Goal: Task Accomplishment & Management: Complete application form

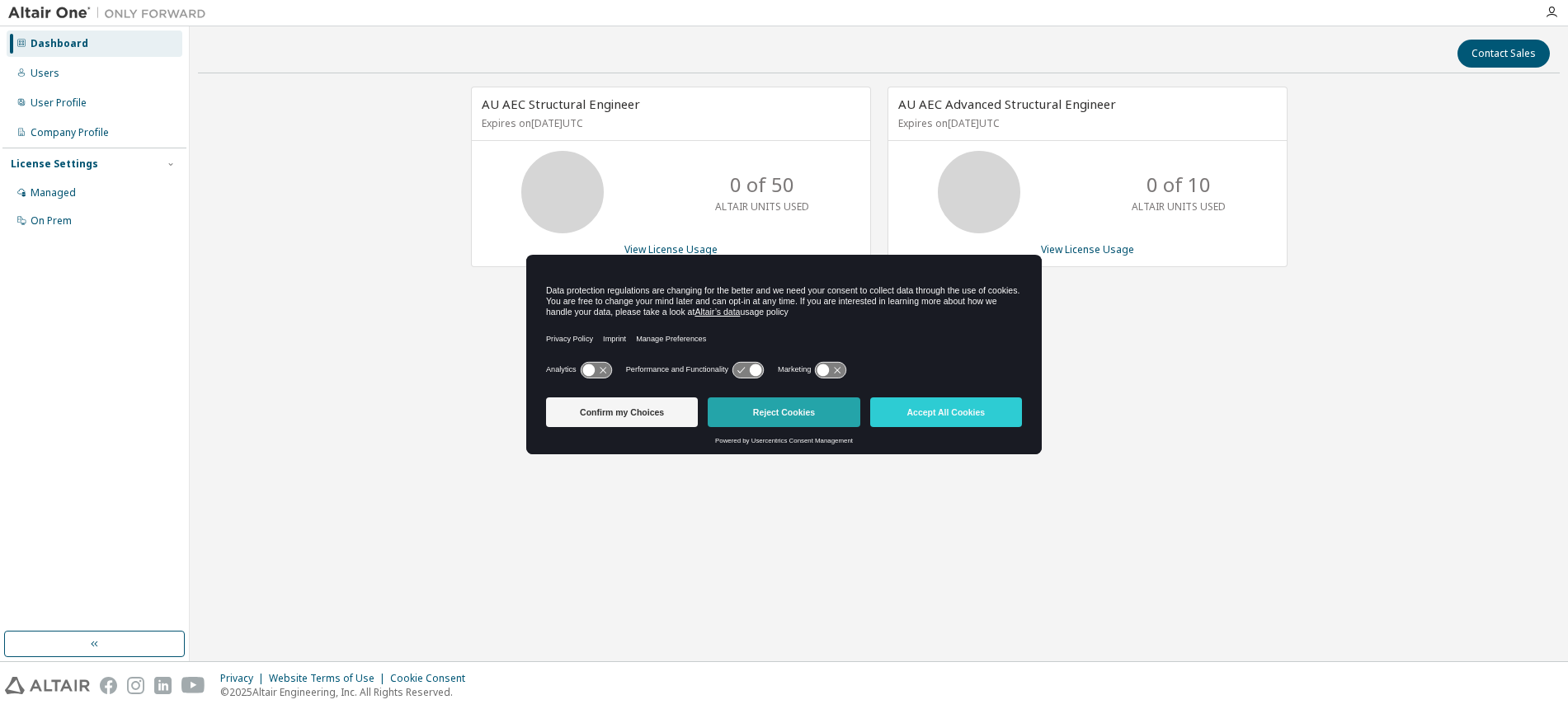
click at [774, 418] on button "Reject Cookies" at bounding box center [783, 412] width 152 height 30
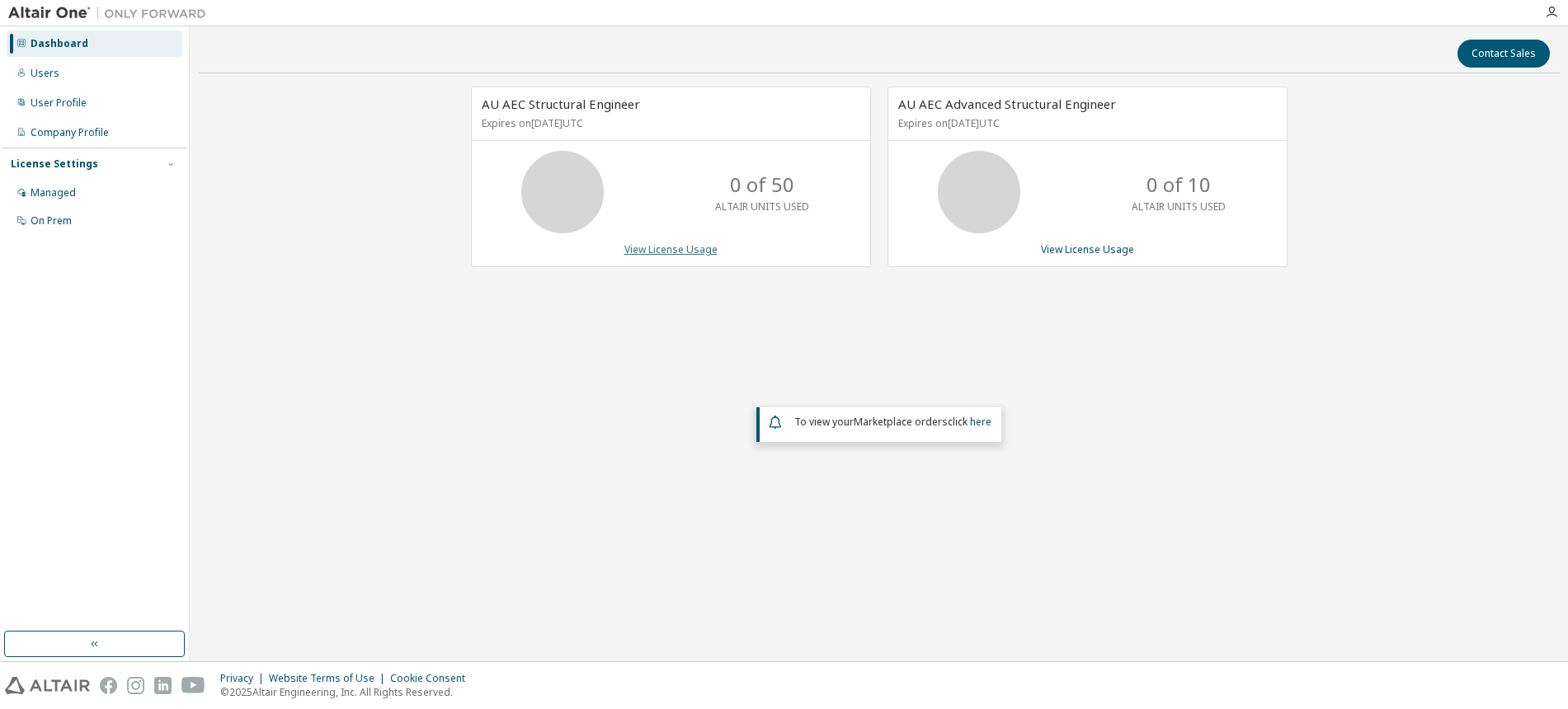
click at [676, 250] on link "View License Usage" at bounding box center [671, 249] width 93 height 14
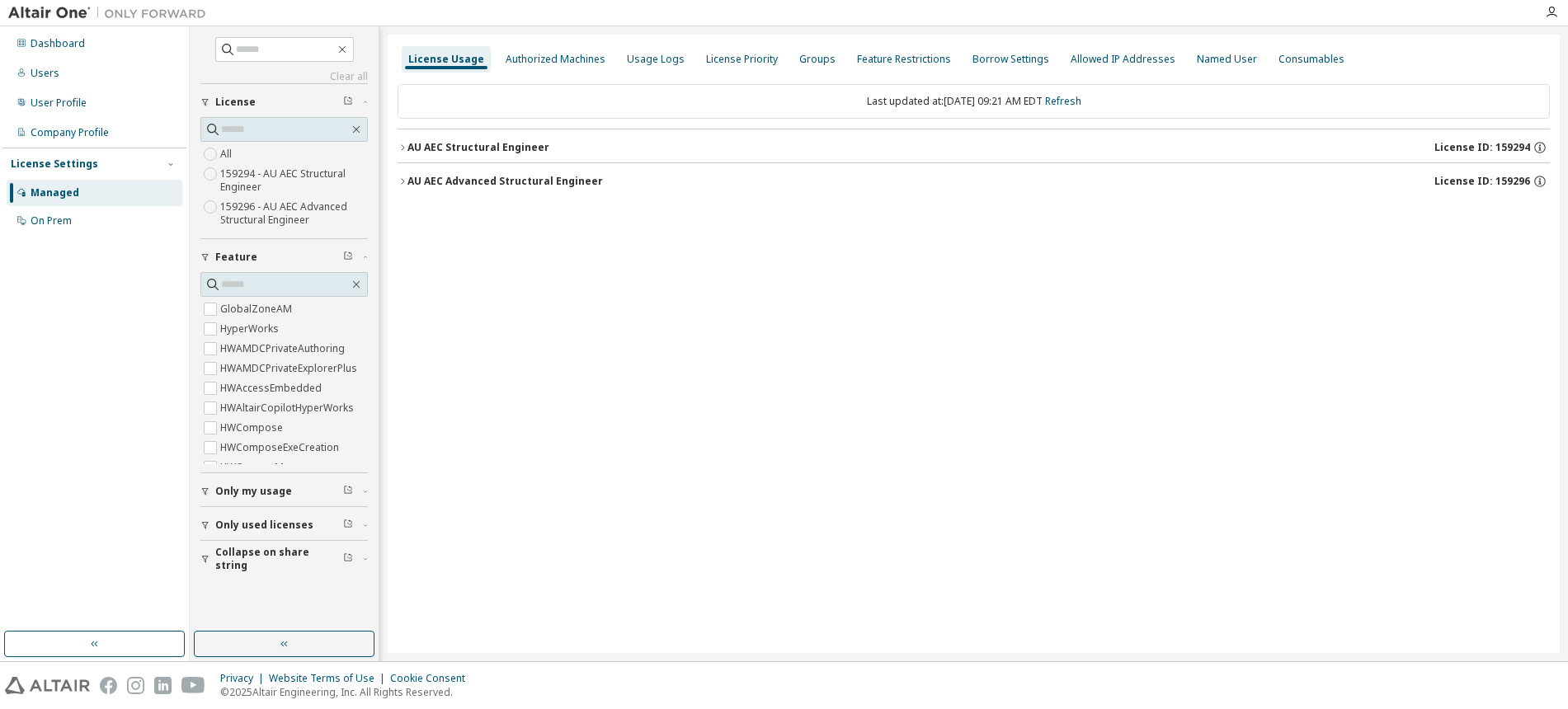
click at [64, 14] on img at bounding box center [111, 13] width 206 height 16
click at [65, 45] on div "Dashboard" at bounding box center [57, 44] width 54 height 14
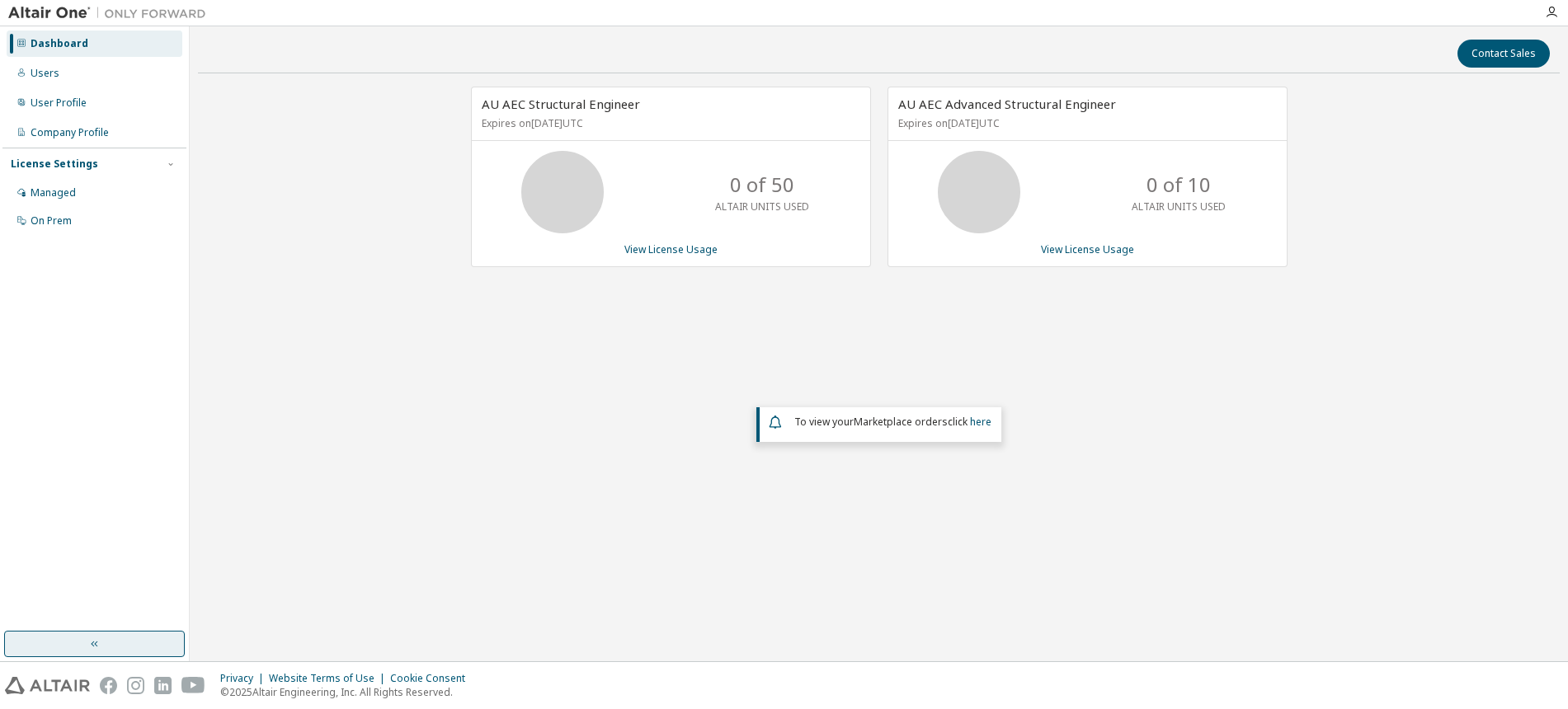
click at [103, 638] on button "button" at bounding box center [94, 643] width 180 height 26
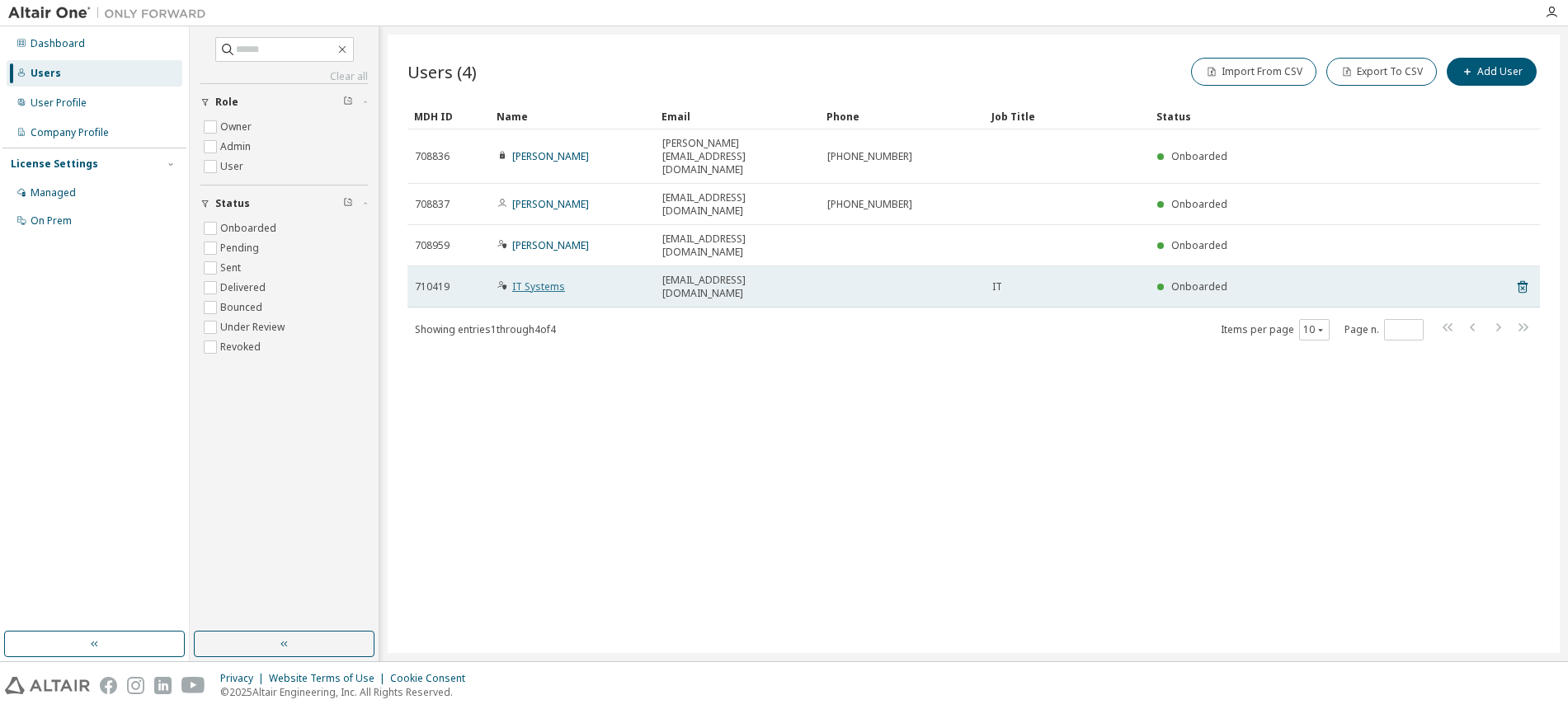
click at [529, 279] on link "IT Systems" at bounding box center [538, 286] width 52 height 14
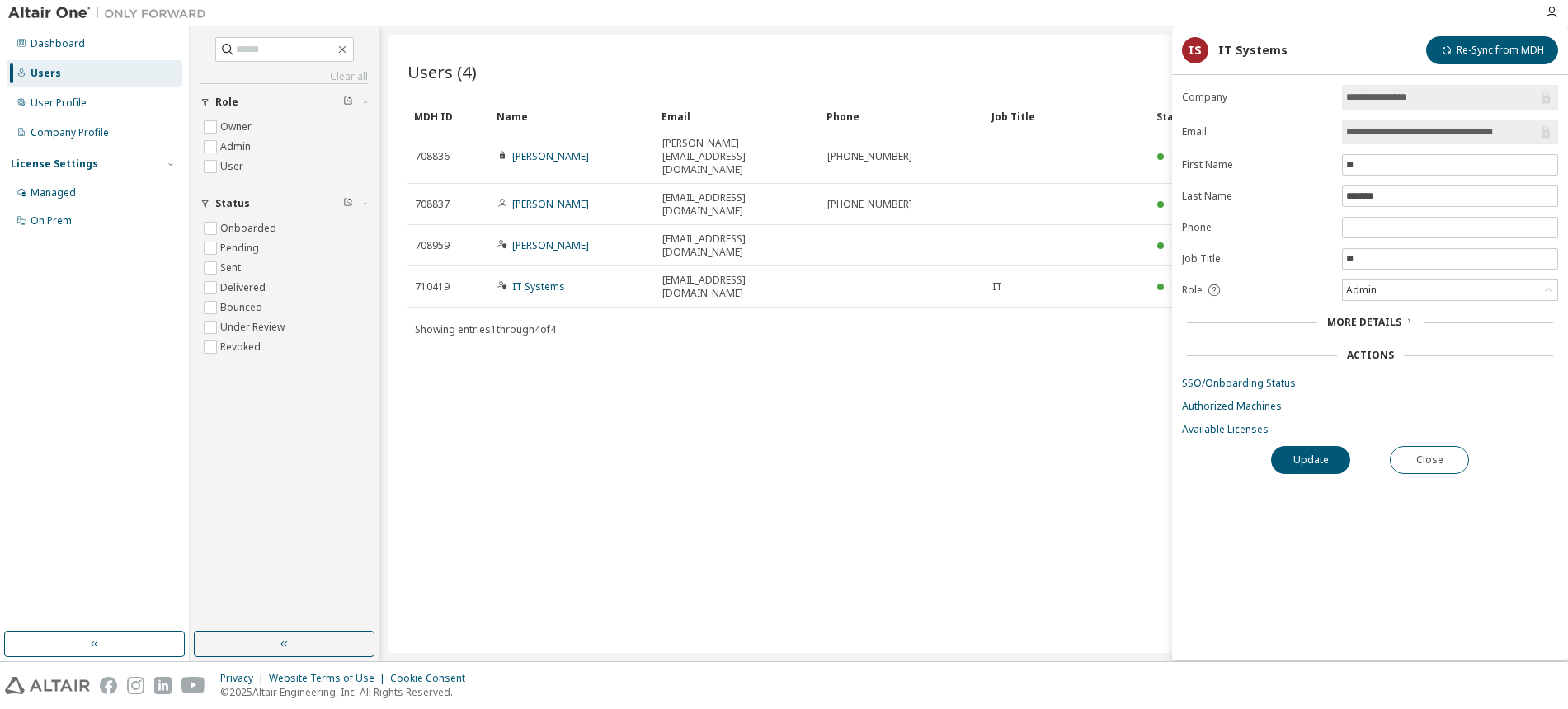
click at [1382, 321] on span "More Details" at bounding box center [1364, 322] width 75 height 14
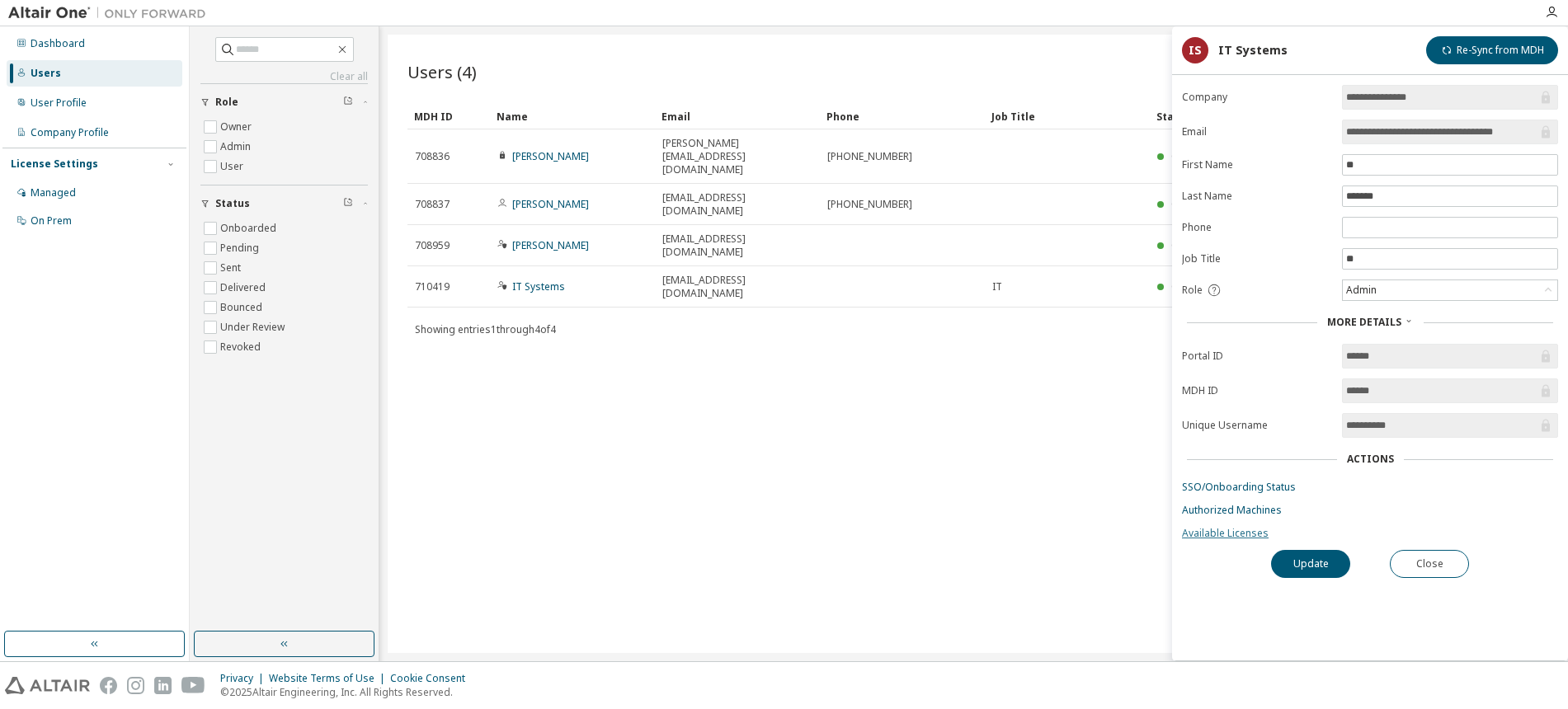
click at [1232, 536] on link "Available Licenses" at bounding box center [1369, 534] width 376 height 14
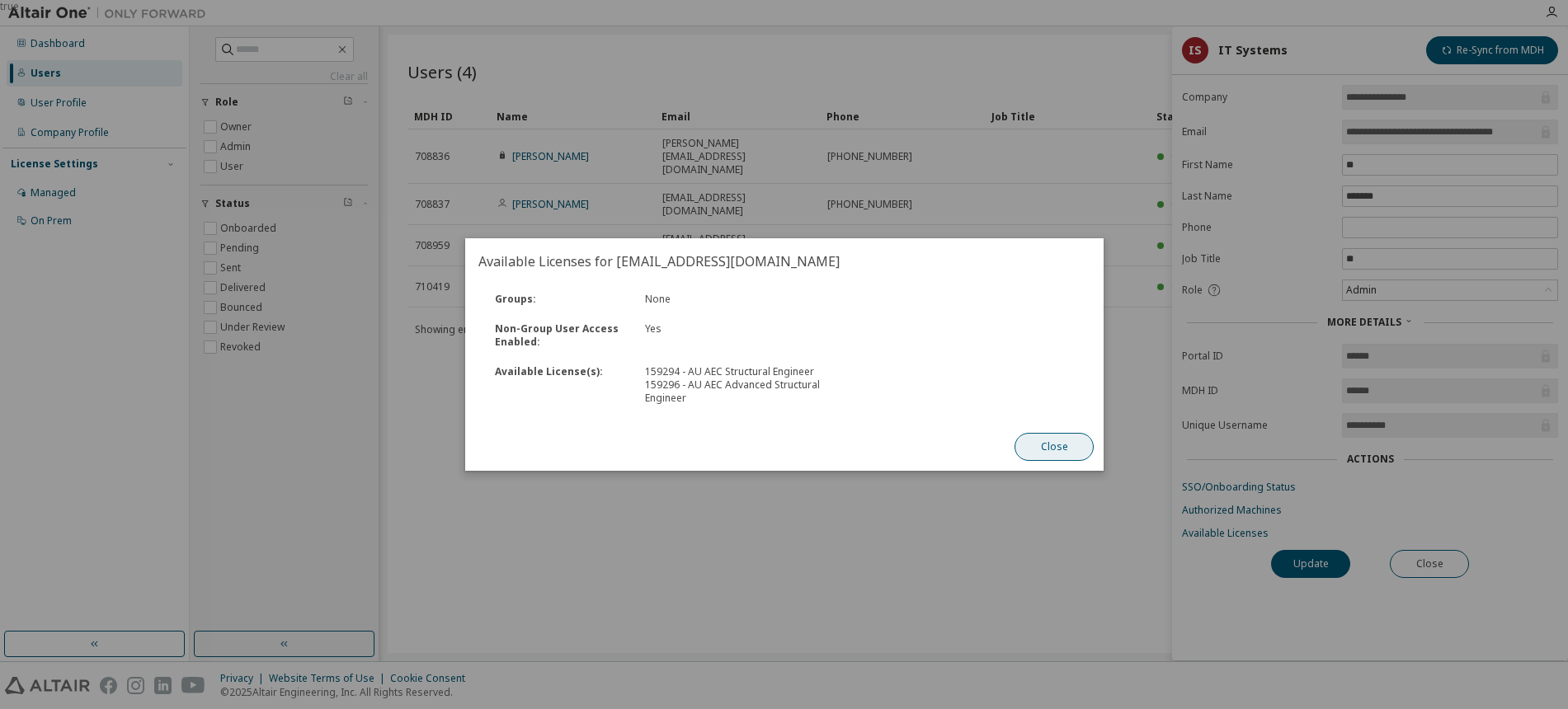
click at [1072, 444] on button "Close" at bounding box center [1054, 447] width 79 height 28
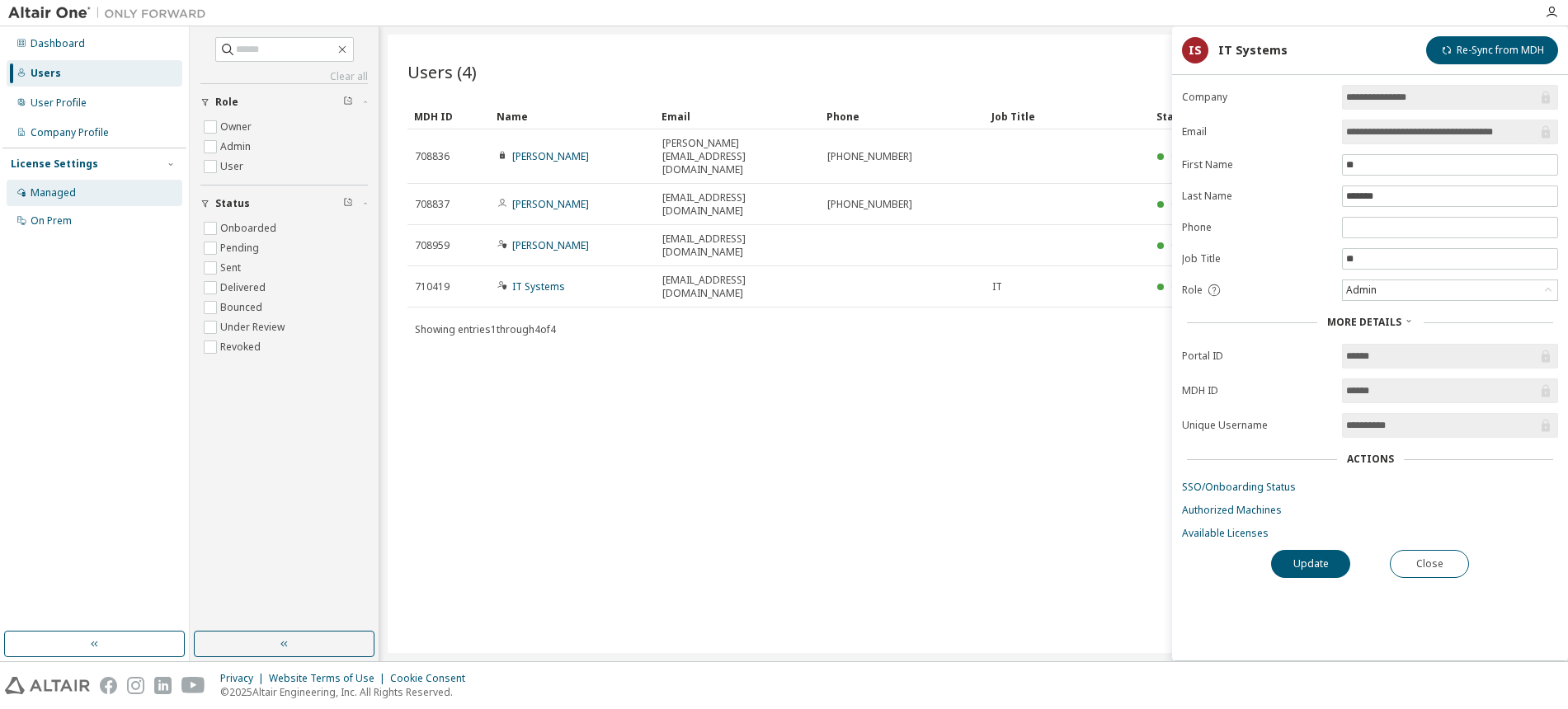
click at [102, 195] on div "Managed" at bounding box center [94, 192] width 175 height 26
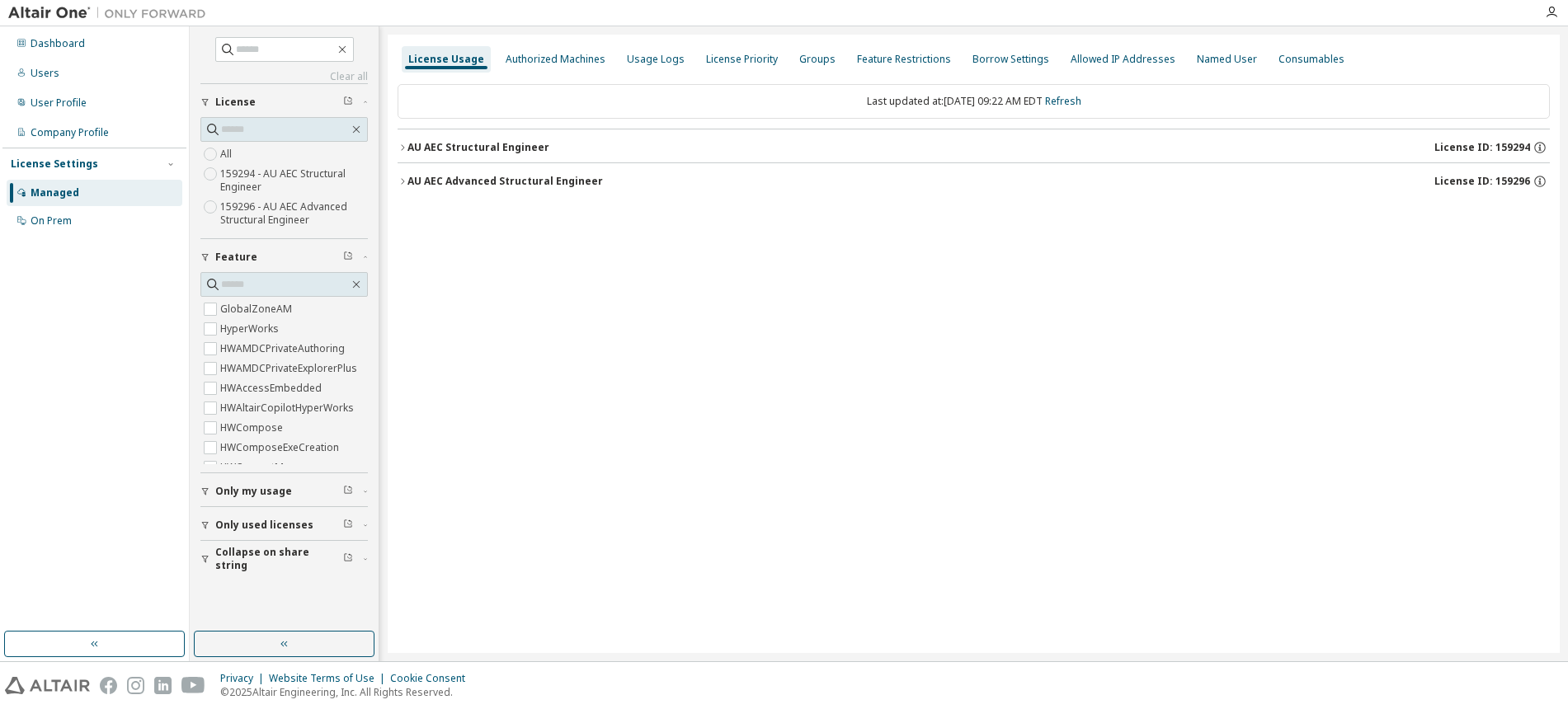
click at [406, 181] on icon "button" at bounding box center [402, 181] width 10 height 10
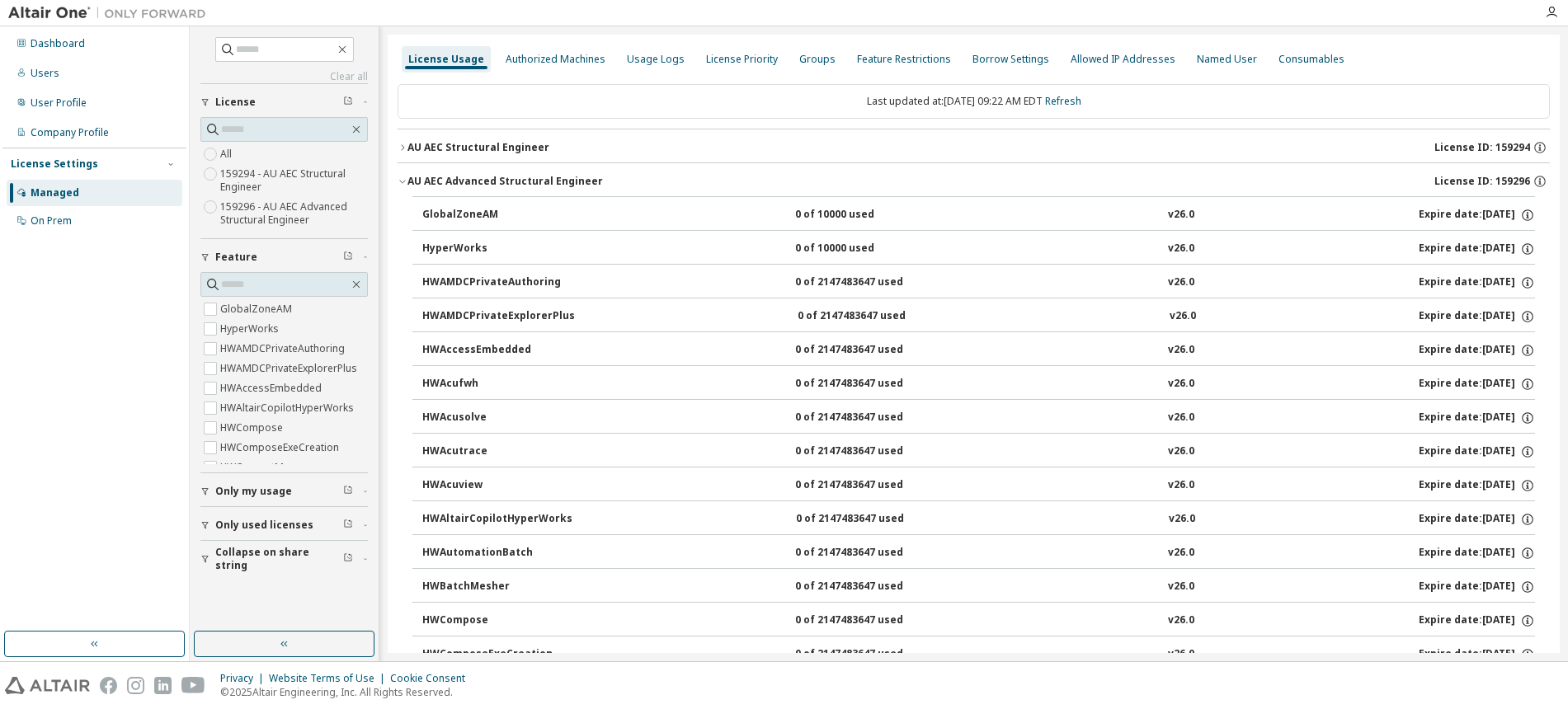
click at [399, 148] on icon "button" at bounding box center [402, 147] width 10 height 10
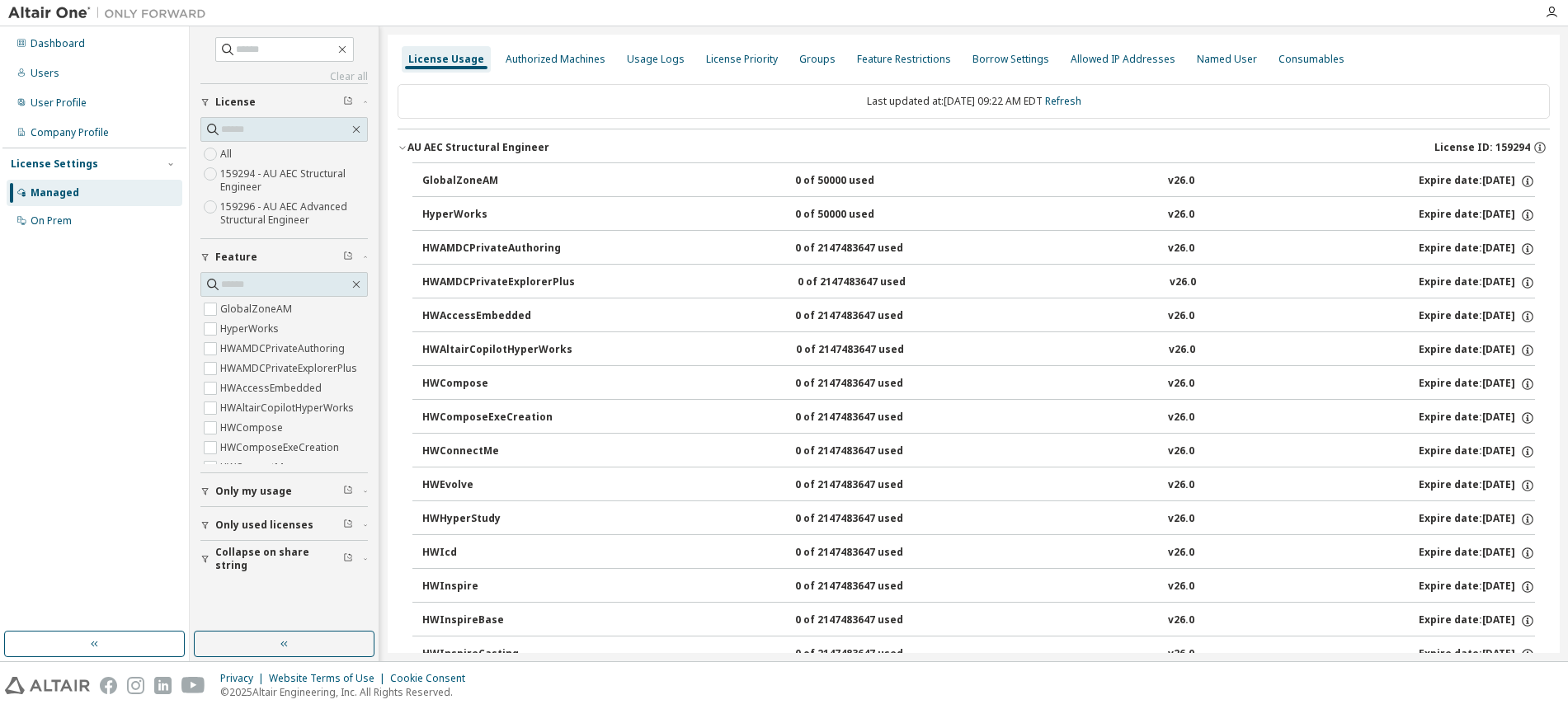
click at [405, 150] on icon "button" at bounding box center [402, 147] width 10 height 10
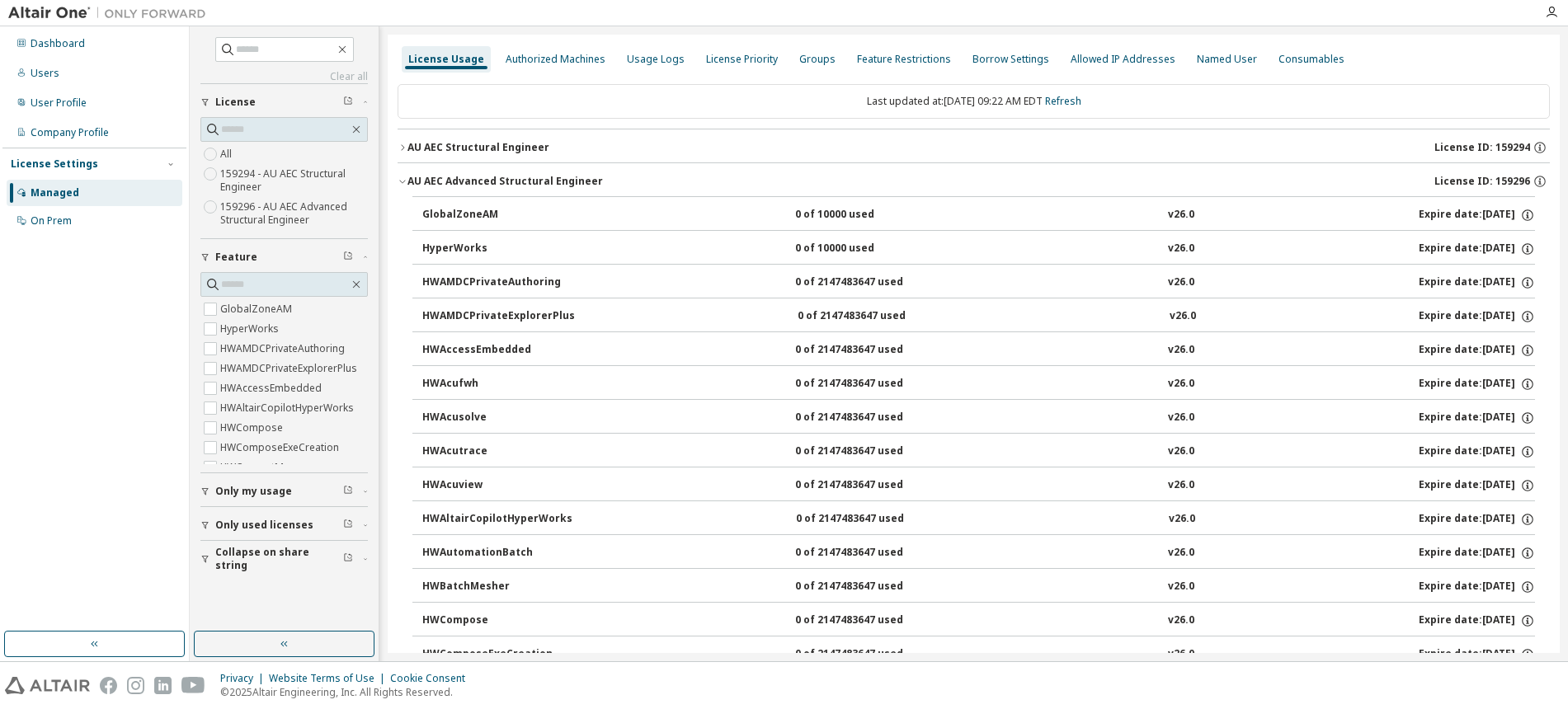
click at [403, 183] on icon "button" at bounding box center [402, 181] width 10 height 10
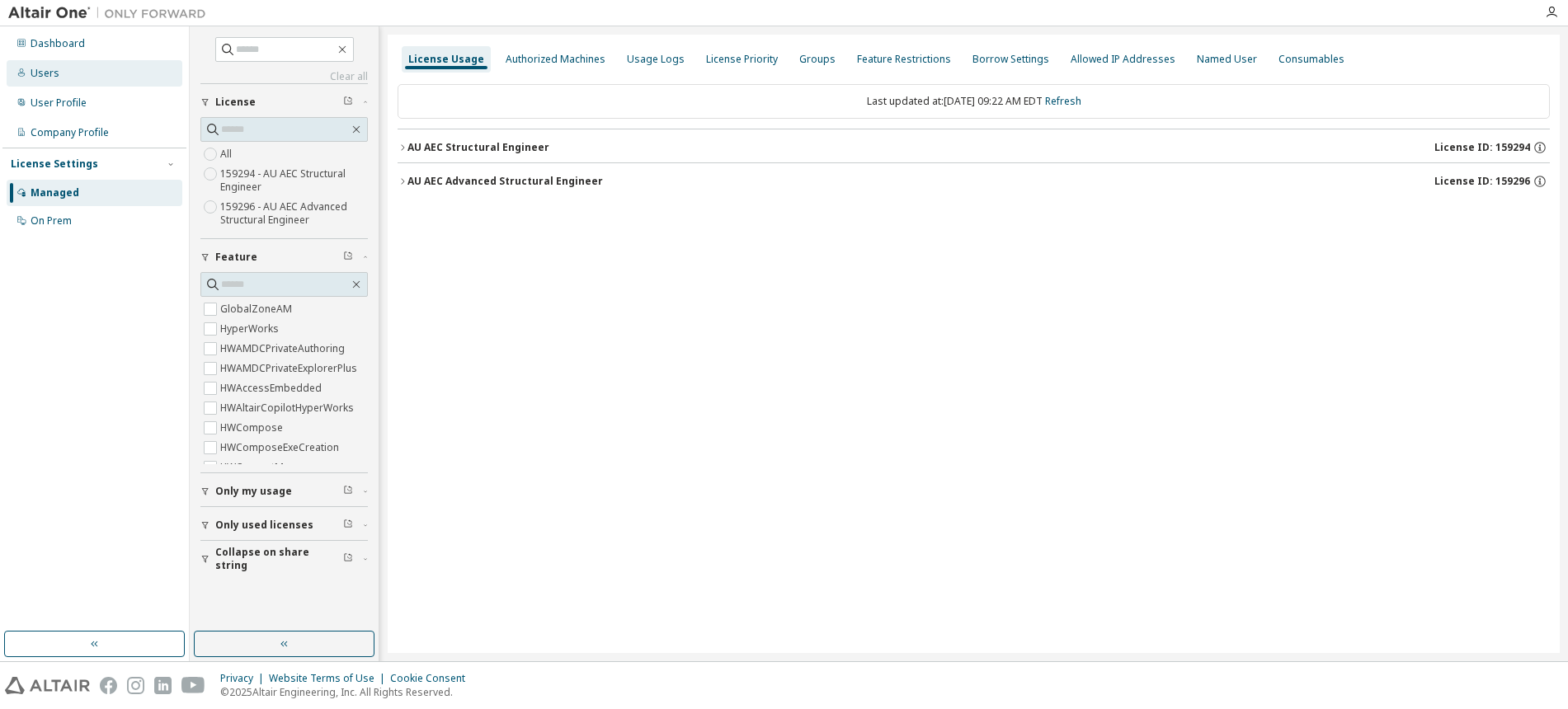
click at [88, 80] on div "Users" at bounding box center [94, 73] width 175 height 26
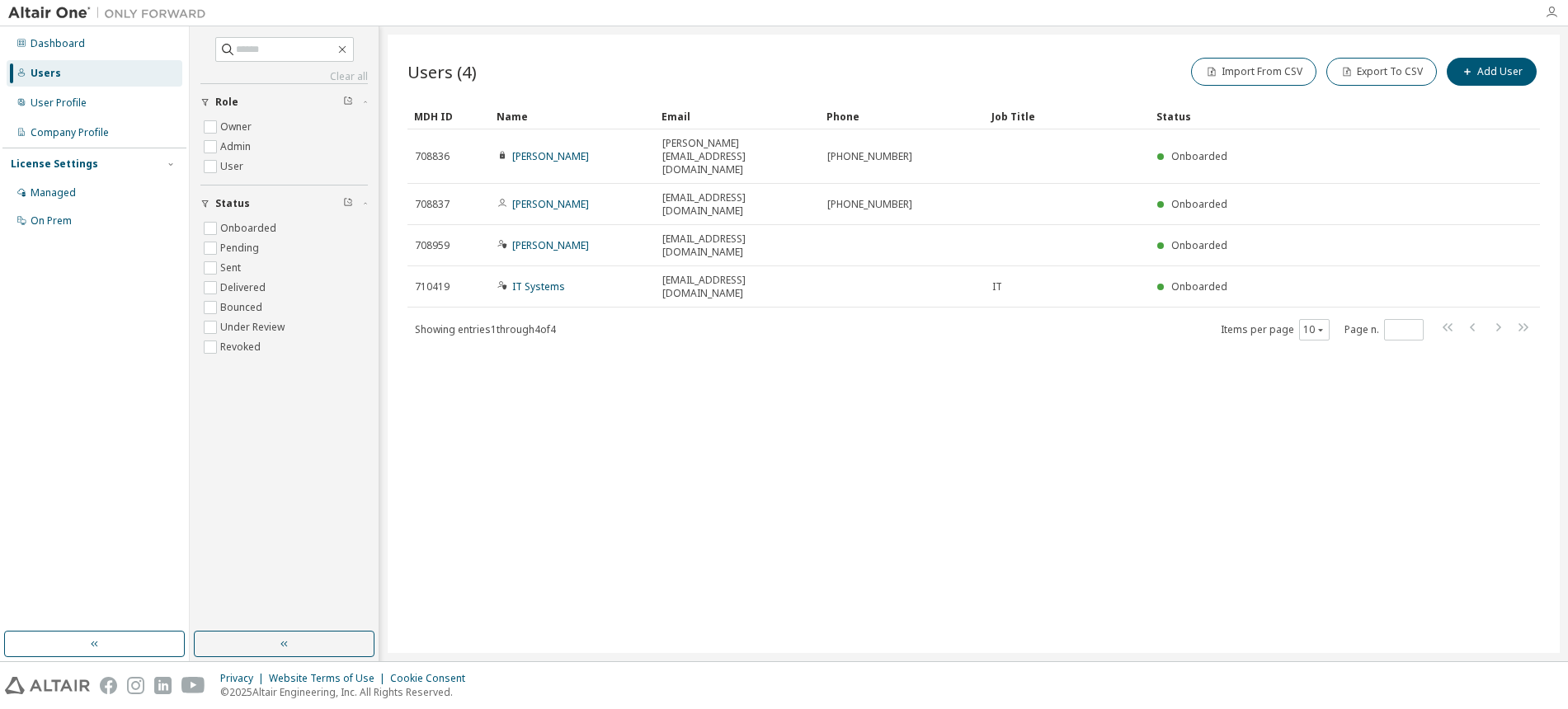
click at [1553, 14] on icon "button" at bounding box center [1552, 13] width 14 height 14
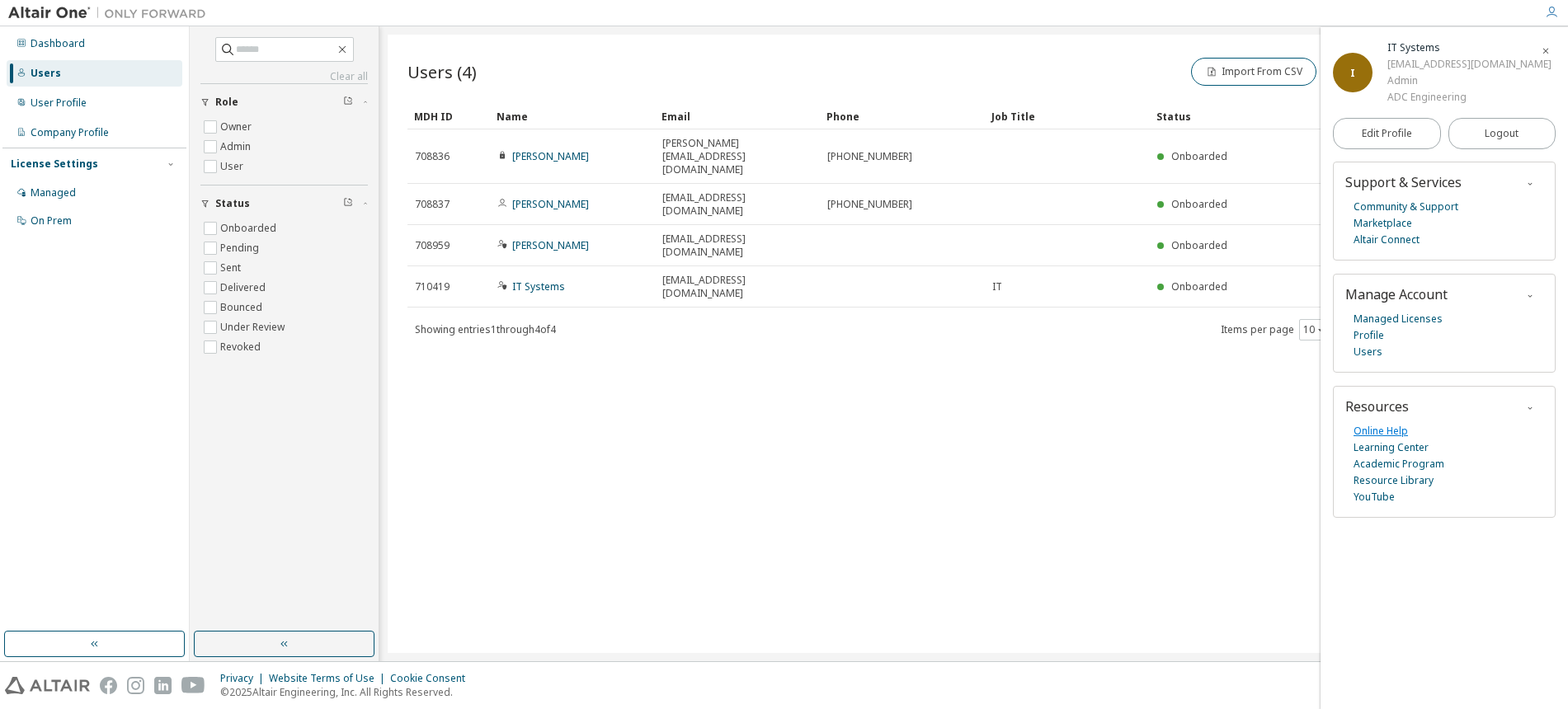
click at [1381, 440] on link "Online Help" at bounding box center [1380, 431] width 54 height 16
click at [1545, 50] on icon "button" at bounding box center [1545, 51] width 10 height 10
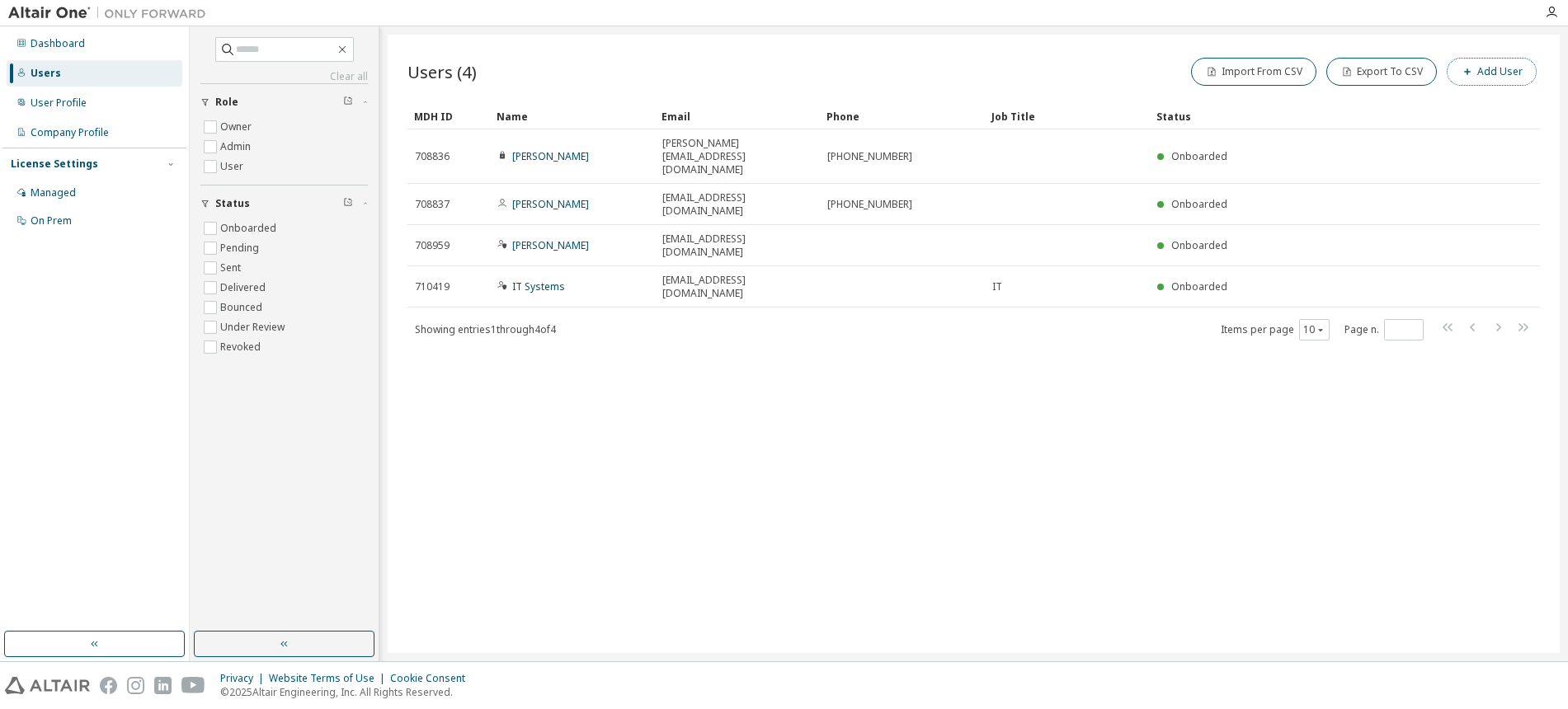
click at [1467, 79] on button "Add User" at bounding box center [1490, 72] width 90 height 28
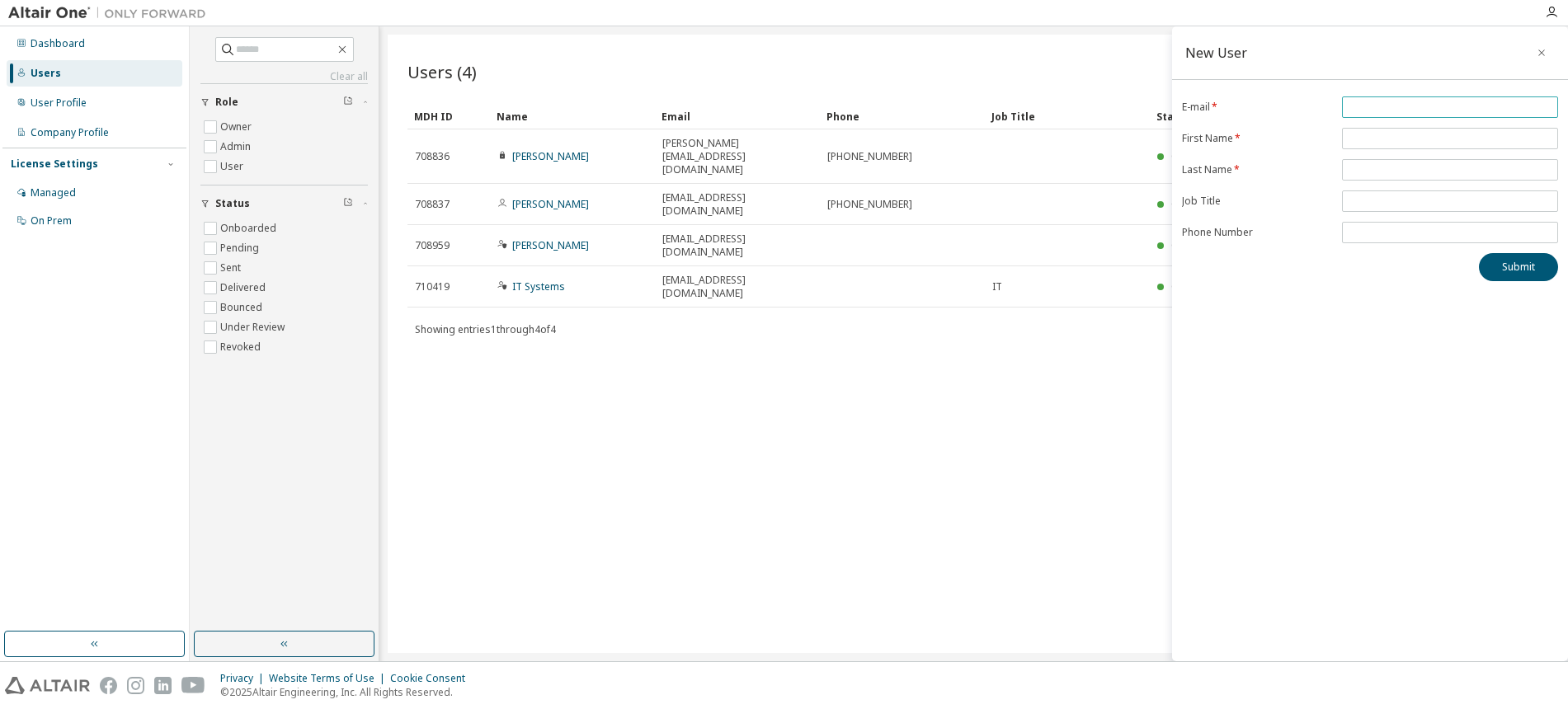
click at [1408, 112] on input "email" at bounding box center [1450, 108] width 207 height 14
type input "*"
type input "*****"
type input "****"
